Goal: Transaction & Acquisition: Purchase product/service

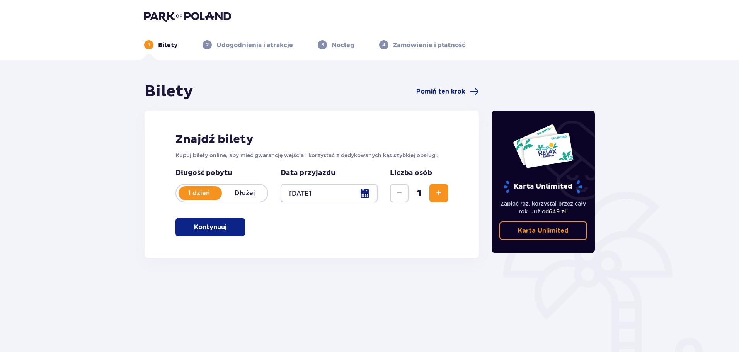
click at [240, 218] on button "Kontynuuj" at bounding box center [210, 227] width 70 height 19
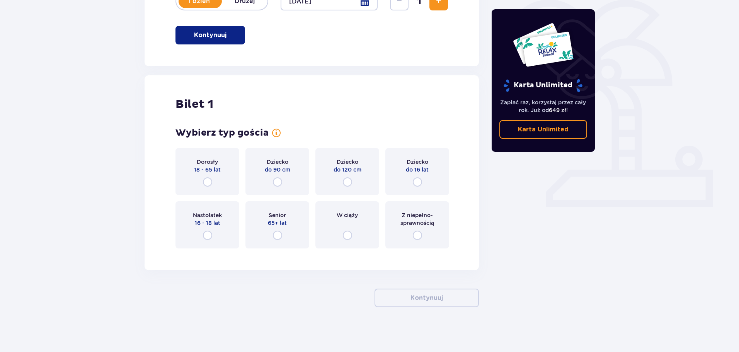
scroll to position [194, 0]
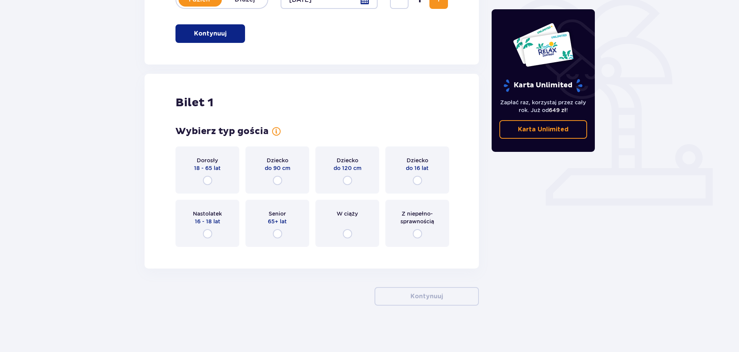
click at [227, 184] on div "Dorosły 18 - 65 lat" at bounding box center [207, 169] width 64 height 47
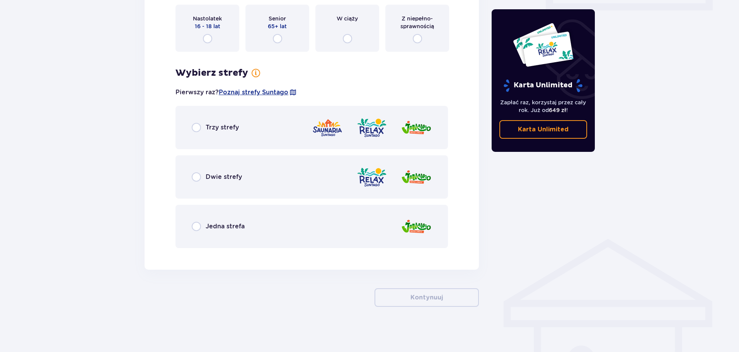
scroll to position [390, 0]
click at [248, 145] on div "Trzy strefy" at bounding box center [311, 126] width 272 height 43
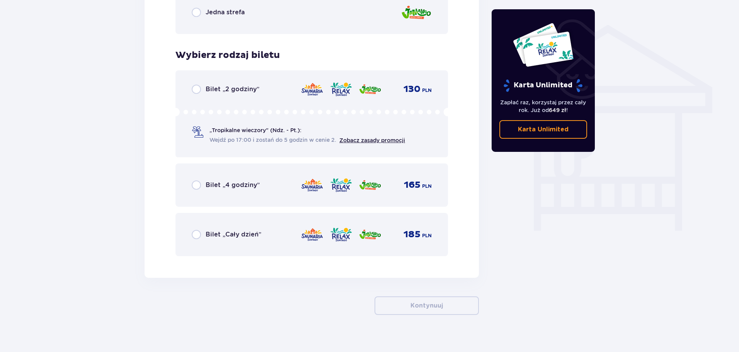
scroll to position [612, 0]
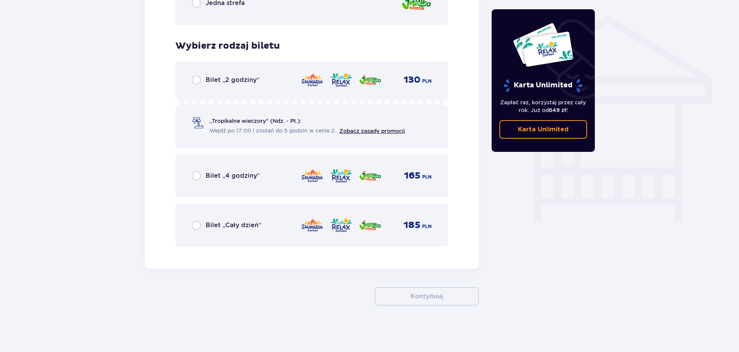
click at [236, 170] on div "Bilet „4 godziny” 165 PLN" at bounding box center [312, 176] width 240 height 16
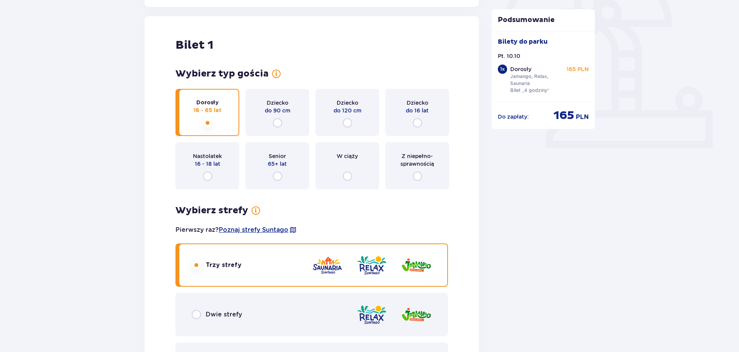
scroll to position [111, 0]
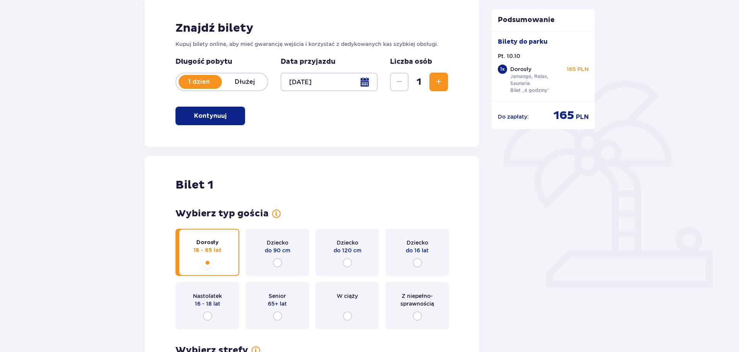
click at [442, 76] on button "Zwiększ" at bounding box center [438, 82] width 19 height 19
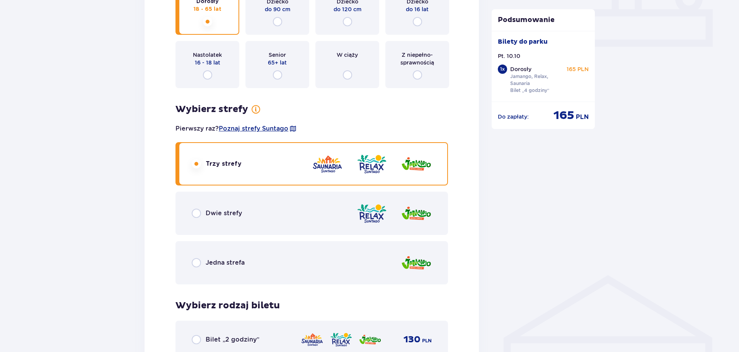
scroll to position [159, 0]
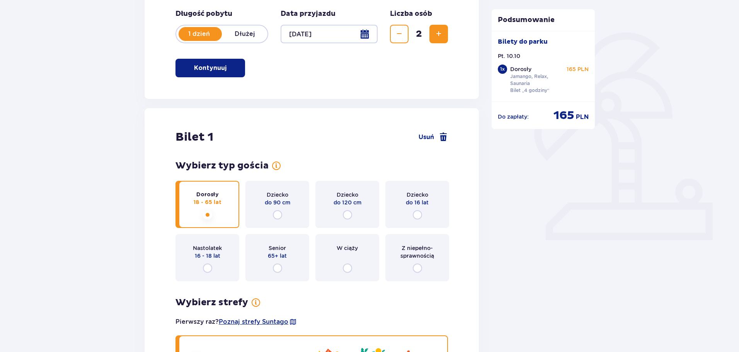
click at [439, 44] on div "Długość pobytu 1 dzień Dłużej Pobyt powyżej 1 dnia Data przyjazdu [DATE] Liczba…" at bounding box center [311, 30] width 272 height 43
click at [439, 42] on button "Zwiększ" at bounding box center [438, 34] width 19 height 19
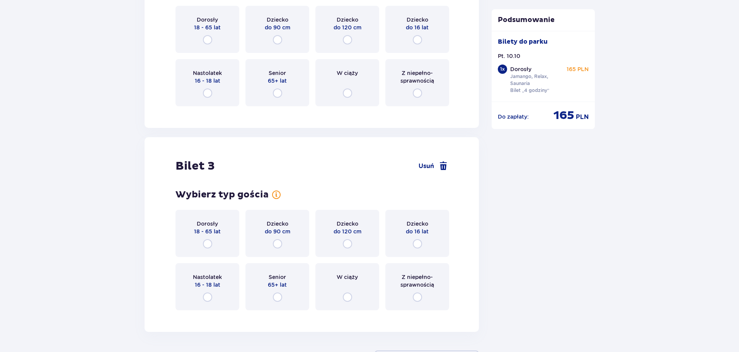
scroll to position [958, 0]
click at [231, 228] on div "Dorosły 18 - 65 lat" at bounding box center [207, 232] width 64 height 47
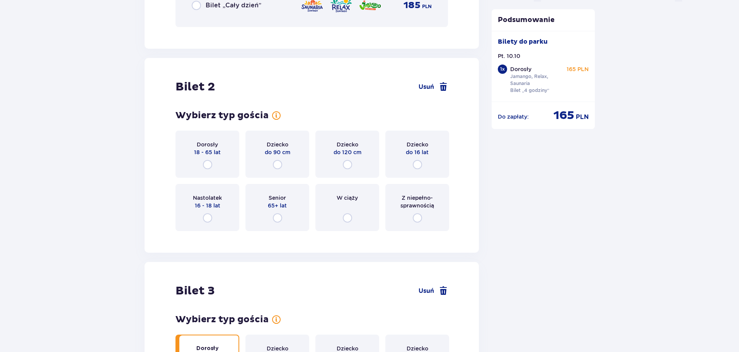
scroll to position [830, 0]
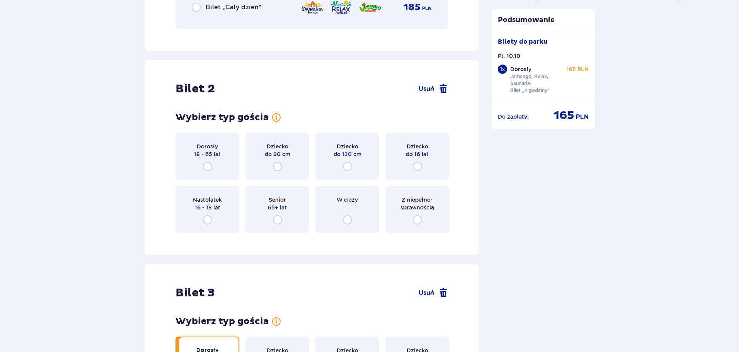
click at [216, 153] on span "18 - 65 lat" at bounding box center [207, 154] width 27 height 8
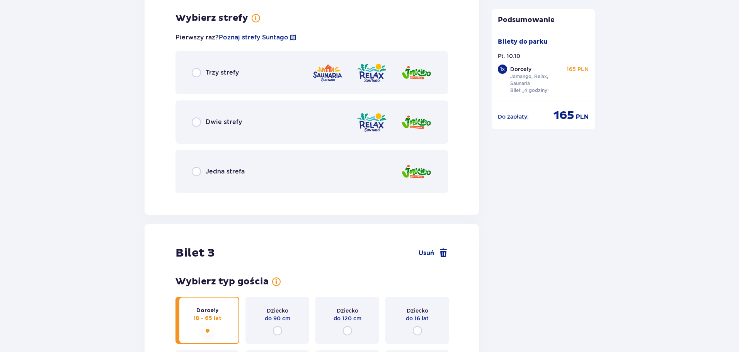
scroll to position [1069, 0]
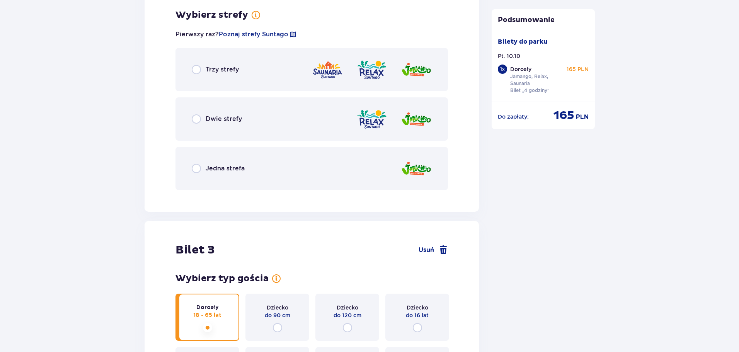
click at [272, 68] on div "Trzy strefy" at bounding box center [311, 69] width 272 height 43
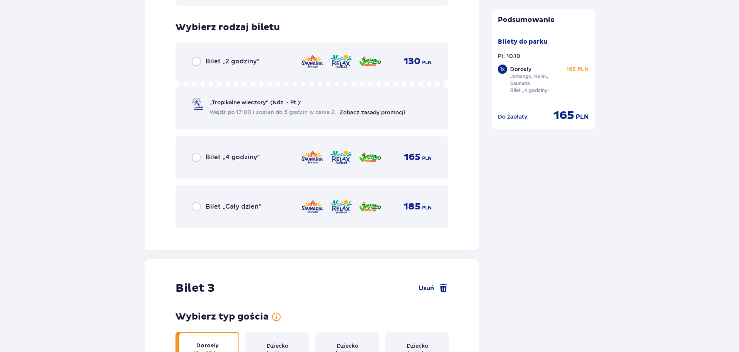
scroll to position [1265, 0]
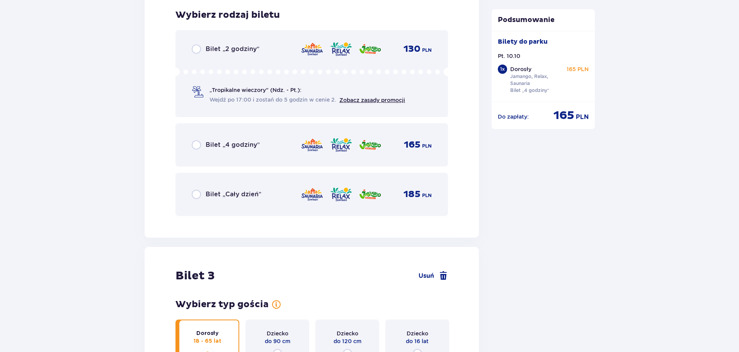
click at [261, 146] on div "Bilet „4 godziny” 165 PLN" at bounding box center [312, 145] width 240 height 16
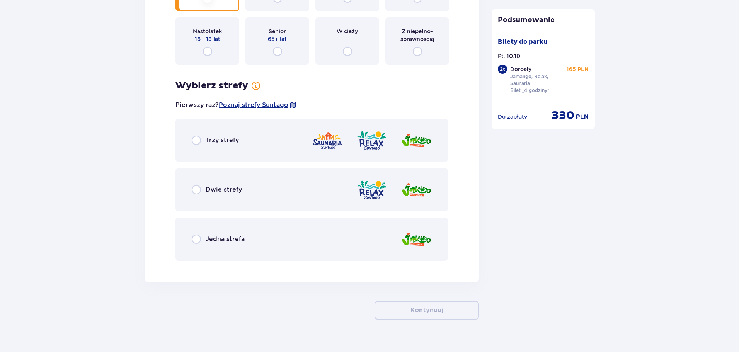
scroll to position [1634, 0]
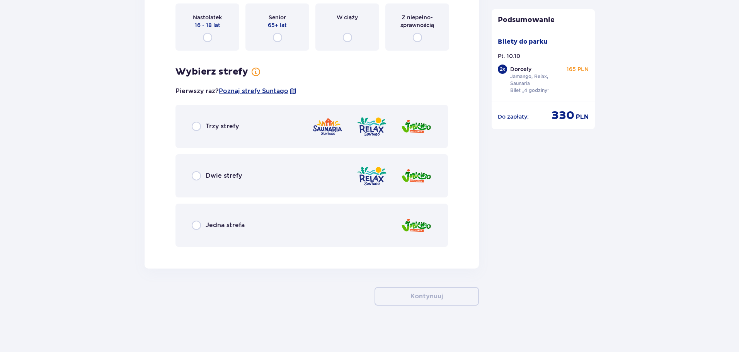
click at [253, 136] on div "Trzy strefy" at bounding box center [311, 126] width 272 height 43
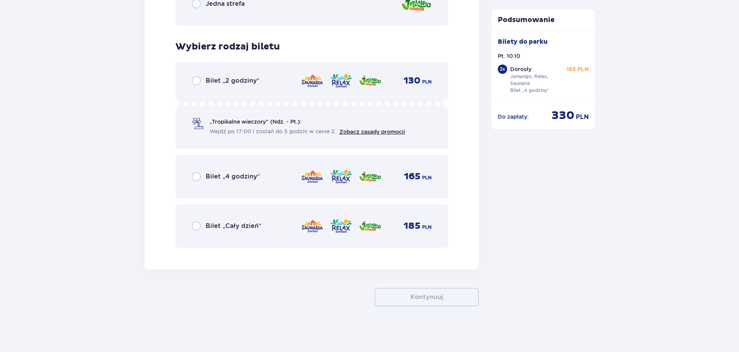
scroll to position [1857, 0]
click at [261, 179] on div "Bilet „4 godziny” 165 PLN" at bounding box center [312, 176] width 240 height 16
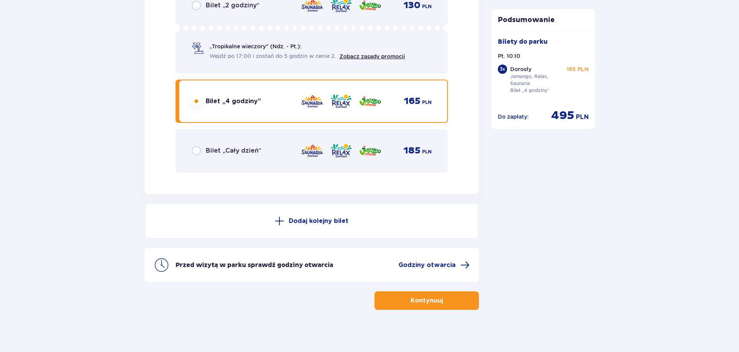
scroll to position [1935, 0]
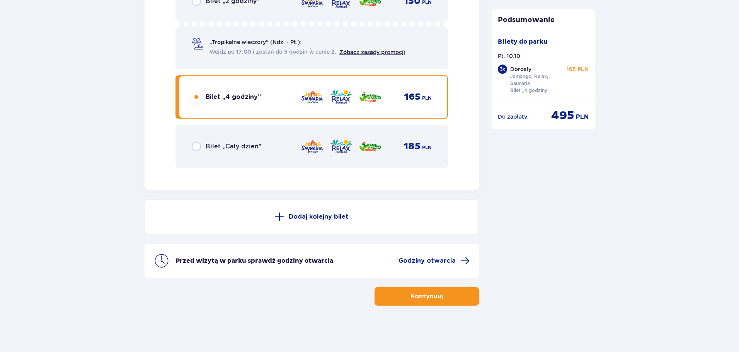
click at [414, 296] on p "Kontynuuj" at bounding box center [426, 296] width 32 height 8
